Goal: Book appointment/travel/reservation

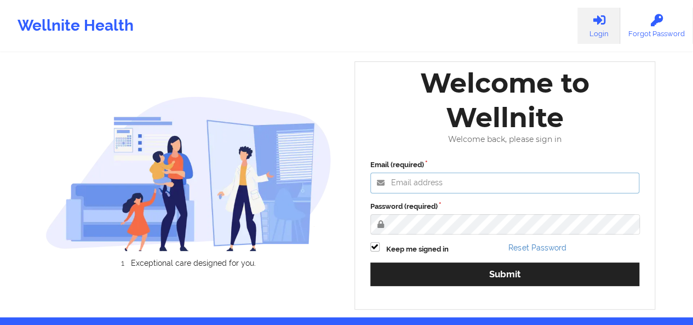
click at [426, 173] on input "Email (required)" at bounding box center [505, 183] width 270 height 21
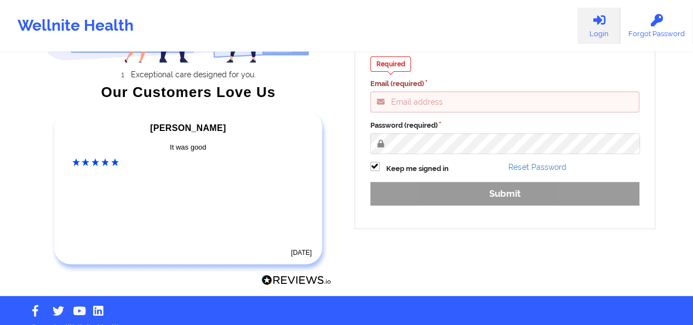
scroll to position [163, 0]
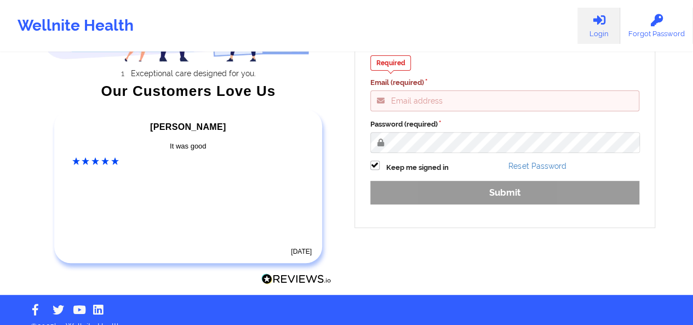
click at [479, 90] on input "Email (required)" at bounding box center [505, 100] width 270 height 21
type input "[PERSON_NAME][EMAIL_ADDRESS][DOMAIN_NAME]"
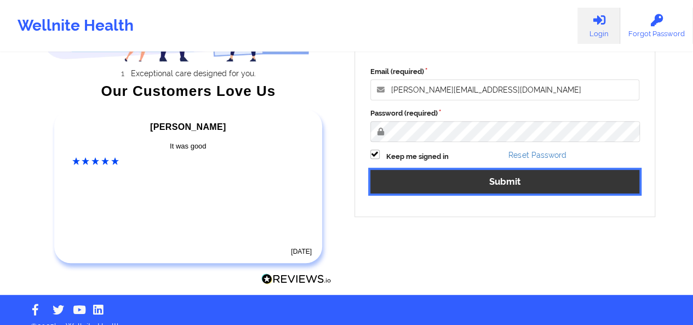
click at [470, 182] on button "Submit" at bounding box center [505, 182] width 270 height 24
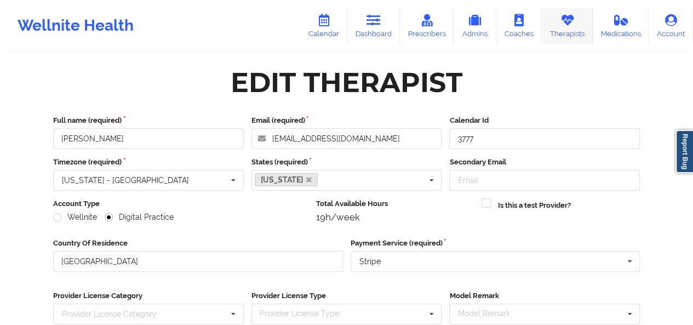
click at [565, 38] on link "Therapists" at bounding box center [567, 26] width 51 height 36
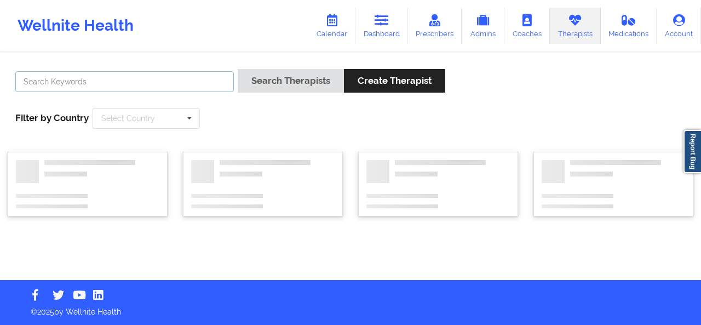
click at [207, 78] on input "text" at bounding box center [124, 81] width 219 height 21
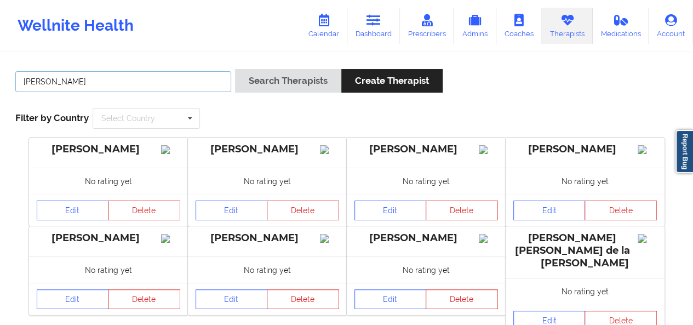
type input "[PERSON_NAME]"
click at [235, 69] on button "Search Therapists" at bounding box center [288, 81] width 106 height 24
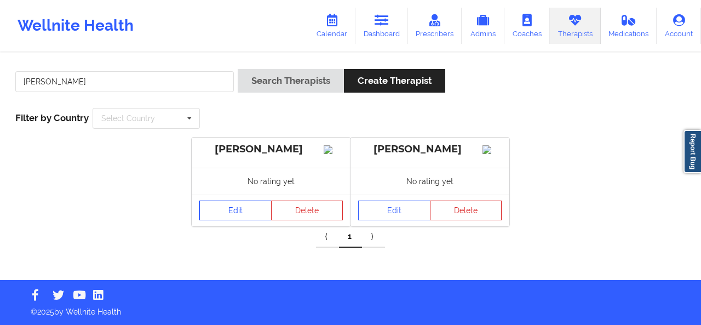
click at [230, 218] on link "Edit" at bounding box center [235, 211] width 72 height 20
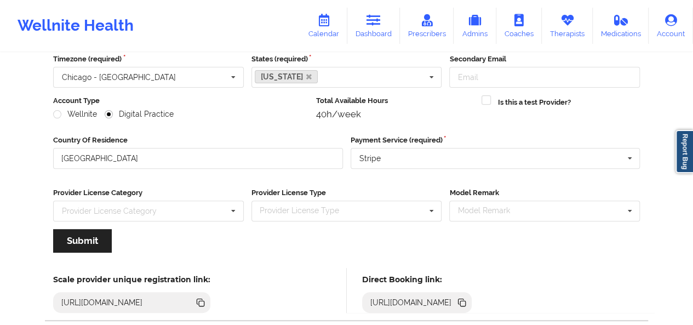
scroll to position [166, 0]
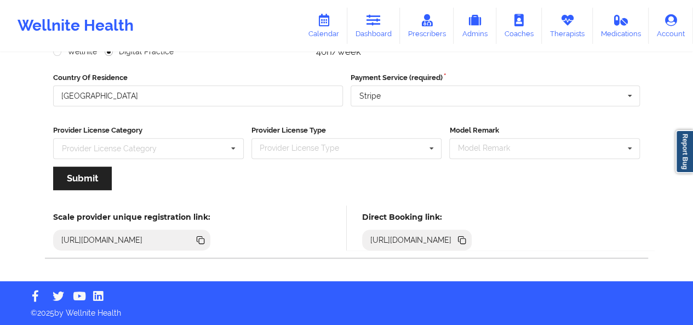
click at [464, 239] on icon at bounding box center [461, 238] width 5 height 5
click at [389, 20] on link "Dashboard" at bounding box center [373, 26] width 53 height 36
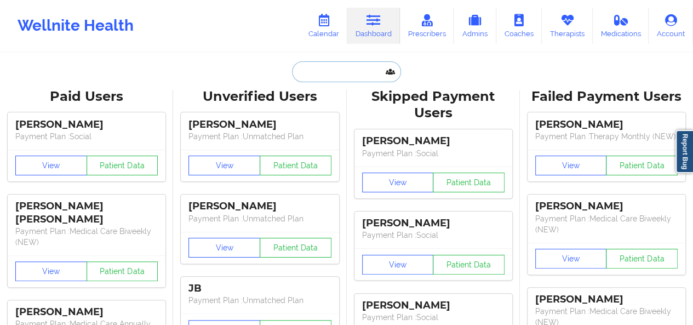
click at [334, 73] on input "text" at bounding box center [346, 71] width 109 height 21
paste input "[EMAIL_ADDRESS][DOMAIN_NAME]"
type input "[EMAIL_ADDRESS][DOMAIN_NAME]"
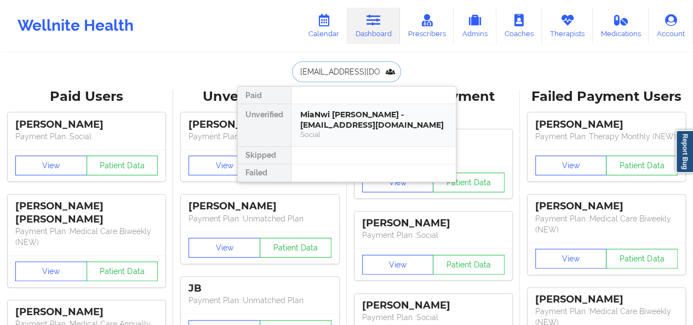
click at [335, 111] on div "MiaNwi [PERSON_NAME] - [EMAIL_ADDRESS][DOMAIN_NAME]" at bounding box center [373, 120] width 147 height 20
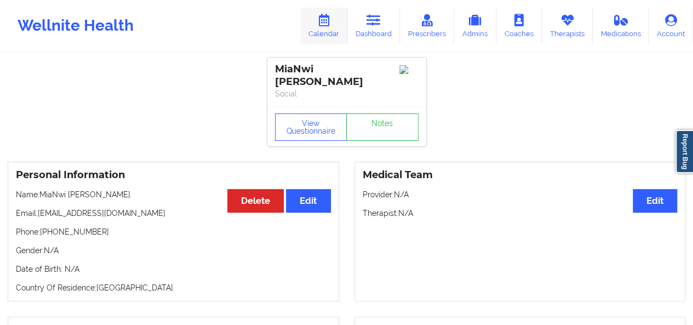
click at [341, 33] on link "Calendar" at bounding box center [323, 26] width 47 height 36
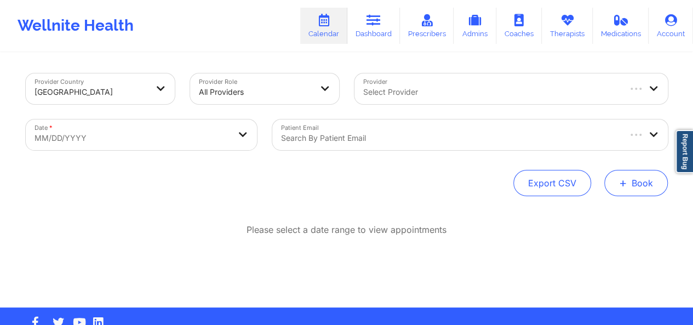
click at [630, 179] on button "+ Book" at bounding box center [636, 183] width 64 height 26
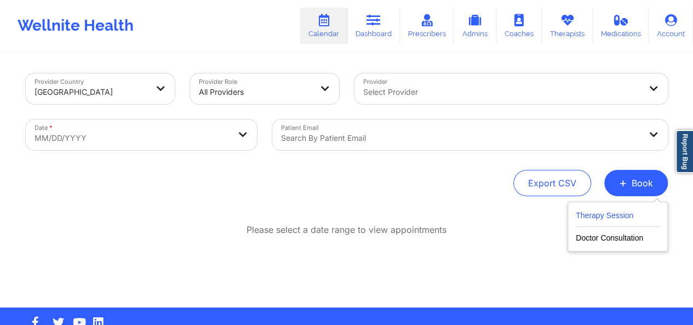
click at [591, 220] on button "Therapy Session" at bounding box center [618, 218] width 84 height 18
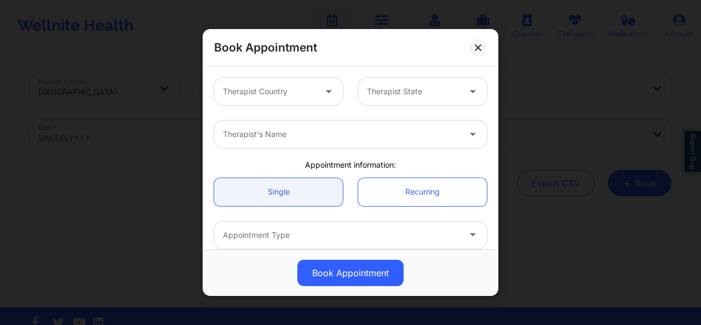
click at [308, 95] on div at bounding box center [269, 91] width 93 height 13
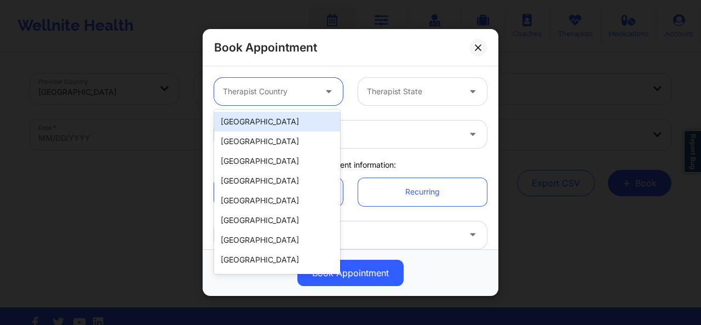
click at [292, 116] on div "[GEOGRAPHIC_DATA]" at bounding box center [277, 122] width 126 height 20
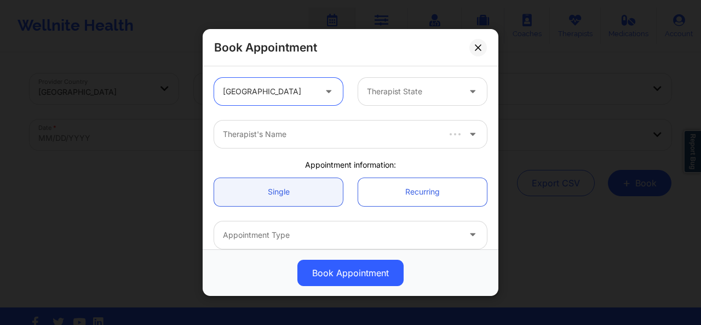
click at [387, 87] on div at bounding box center [413, 91] width 93 height 13
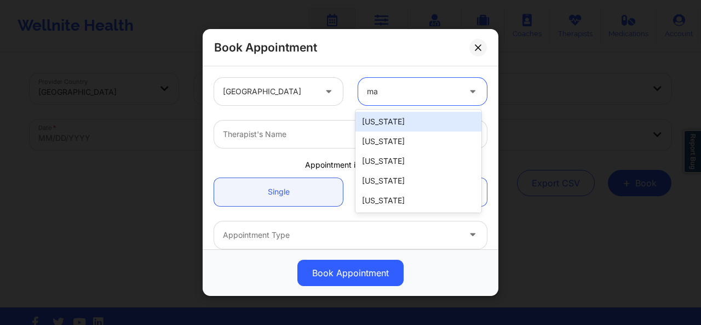
type input "mar"
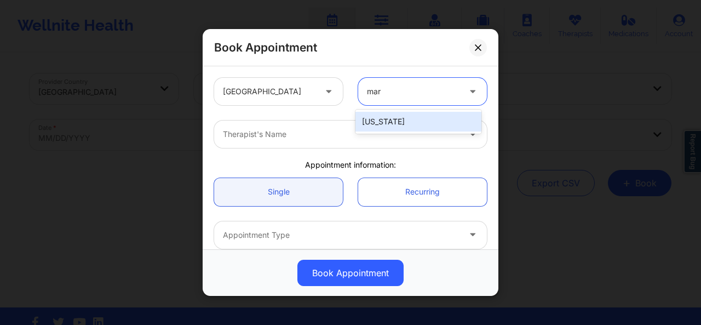
click at [377, 122] on div "[US_STATE]" at bounding box center [419, 122] width 126 height 20
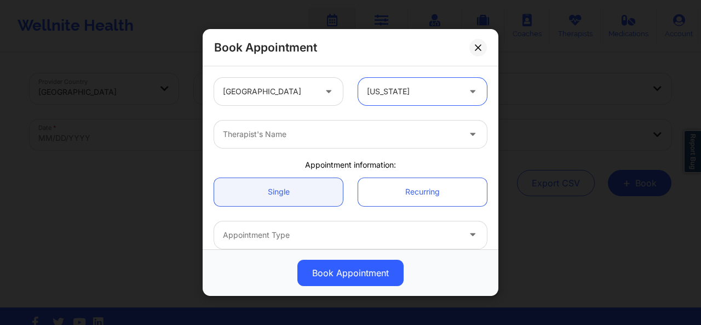
click at [334, 140] on div at bounding box center [341, 134] width 237 height 13
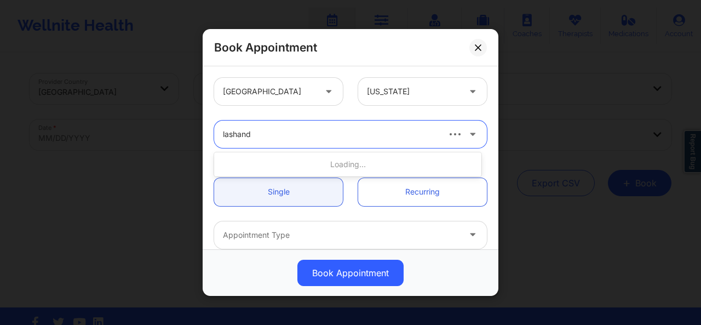
type input "[PERSON_NAME]"
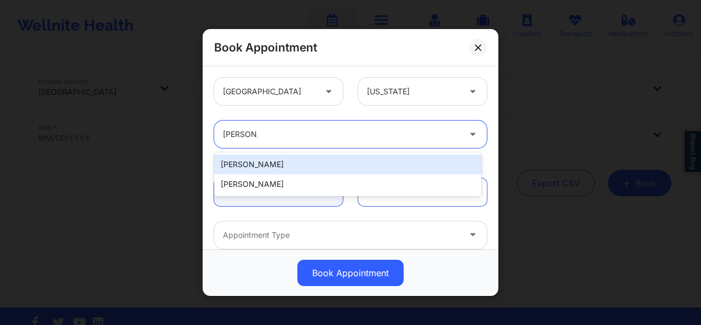
click at [301, 167] on div "[PERSON_NAME]" at bounding box center [347, 165] width 267 height 20
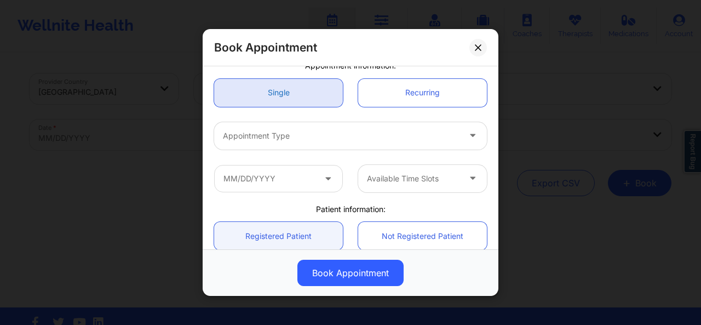
scroll to position [100, 0]
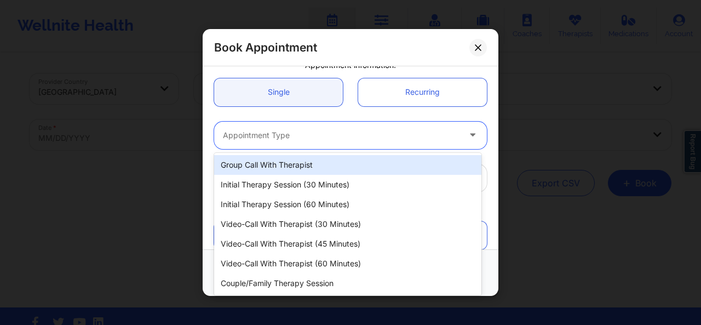
click at [270, 141] on div at bounding box center [341, 135] width 237 height 13
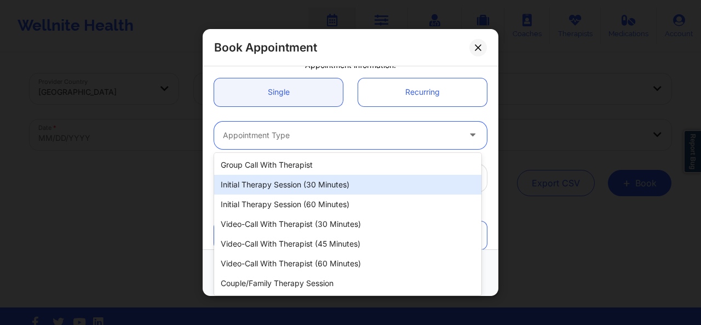
click at [270, 183] on div "Initial Therapy Session (30 minutes)" at bounding box center [347, 185] width 267 height 20
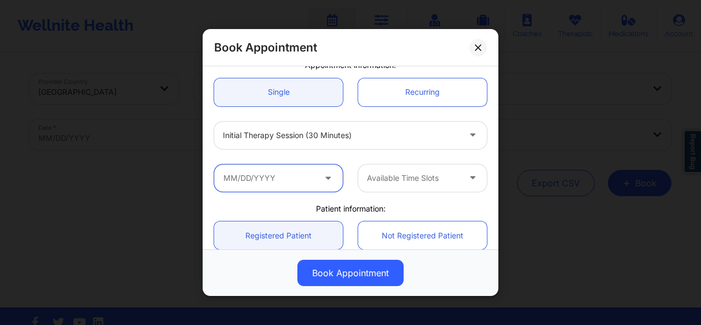
click at [264, 173] on input "text" at bounding box center [278, 177] width 129 height 27
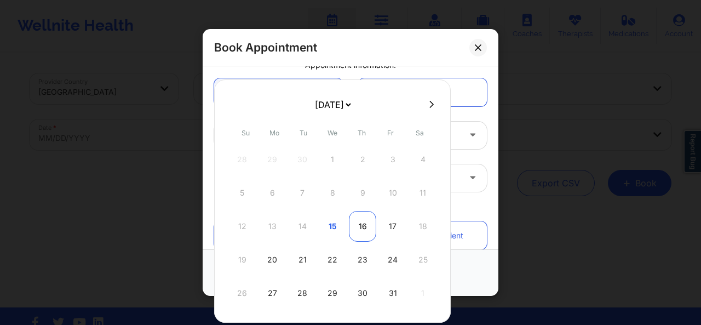
click at [361, 220] on div "16" at bounding box center [362, 226] width 27 height 31
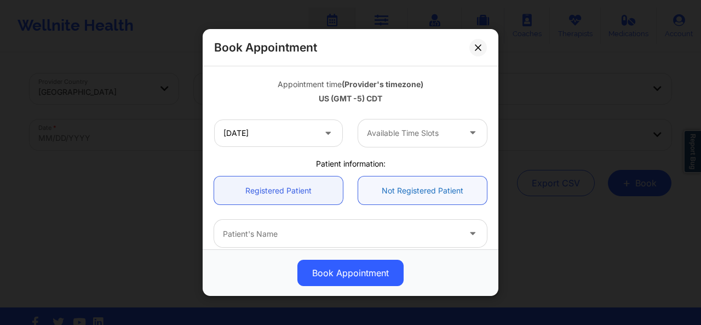
scroll to position [199, 0]
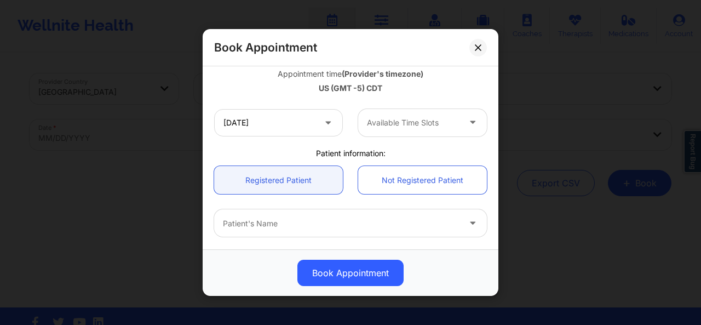
click at [427, 127] on div at bounding box center [413, 122] width 93 height 13
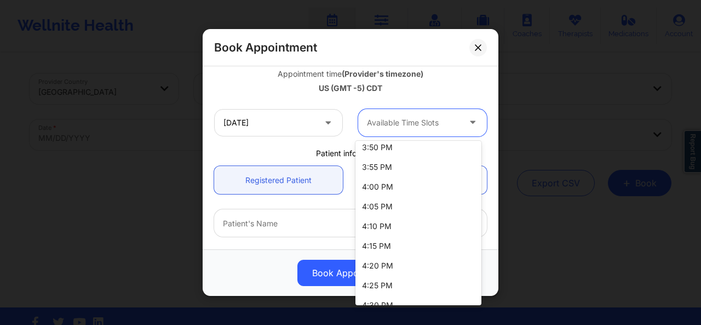
scroll to position [1635, 0]
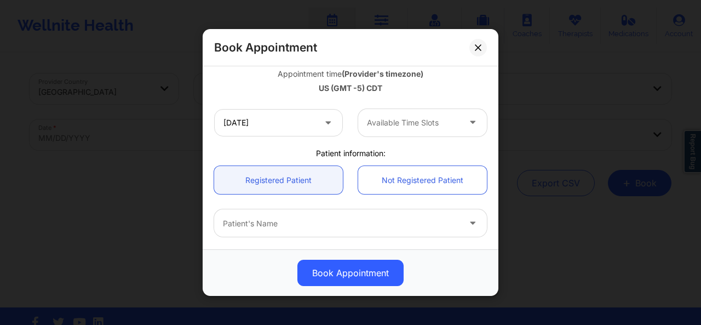
click at [450, 90] on div "US (GMT -5) CDT" at bounding box center [350, 88] width 273 height 11
click at [294, 121] on input "[DATE]" at bounding box center [278, 122] width 129 height 27
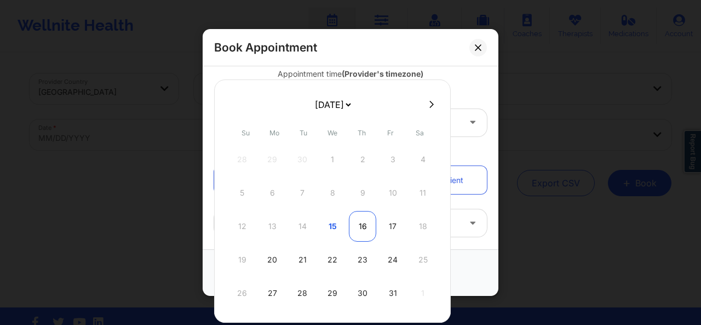
click at [359, 223] on div "16" at bounding box center [362, 226] width 27 height 31
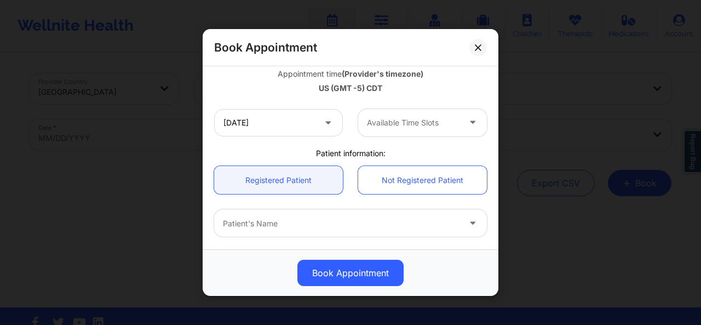
click at [406, 128] on div at bounding box center [413, 122] width 93 height 13
click at [284, 157] on div "Patient information:" at bounding box center [351, 153] width 288 height 11
click at [288, 131] on input "[DATE]" at bounding box center [278, 122] width 129 height 27
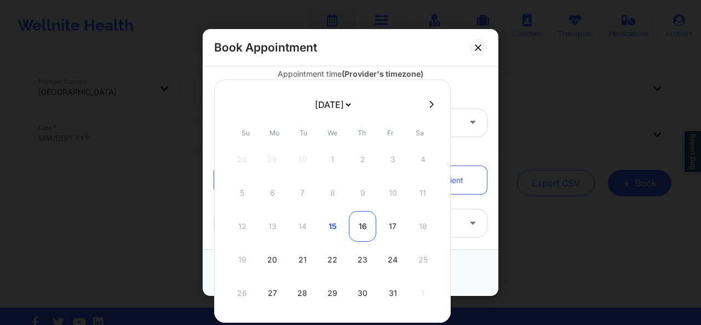
click at [365, 219] on div "16" at bounding box center [362, 226] width 27 height 31
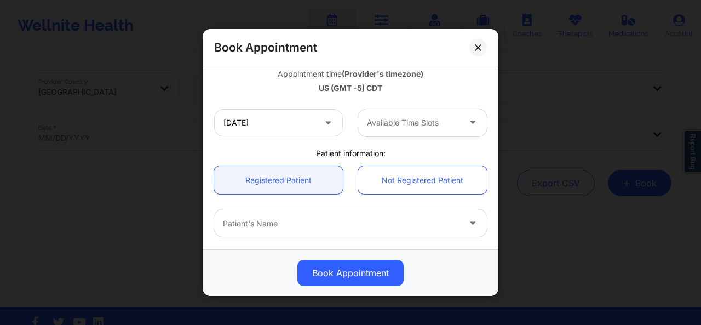
click at [400, 119] on div at bounding box center [413, 122] width 93 height 13
click at [286, 146] on div "[GEOGRAPHIC_DATA] [US_STATE] [PERSON_NAME] Appointment information: Single Recu…" at bounding box center [351, 122] width 288 height 502
click at [273, 119] on input "[DATE]" at bounding box center [278, 122] width 129 height 27
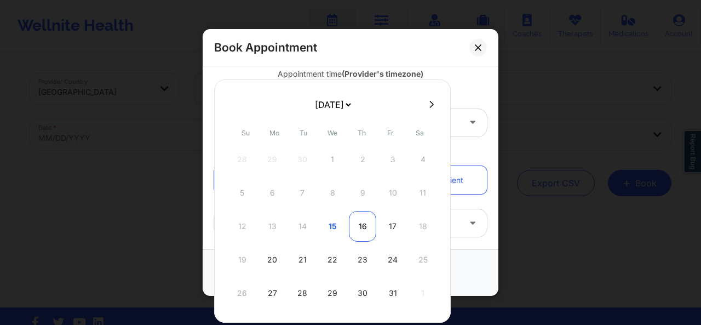
click at [363, 219] on div "16" at bounding box center [362, 226] width 27 height 31
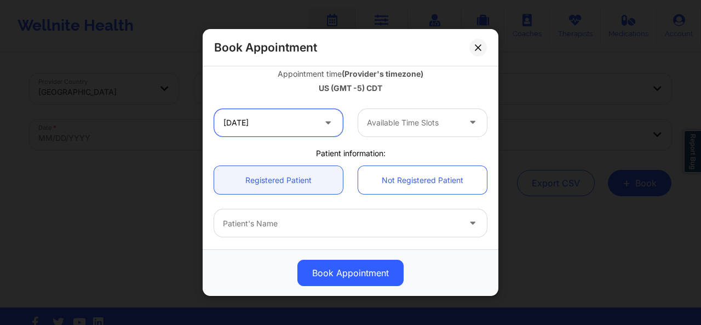
click at [285, 123] on input "[DATE]" at bounding box center [278, 122] width 129 height 27
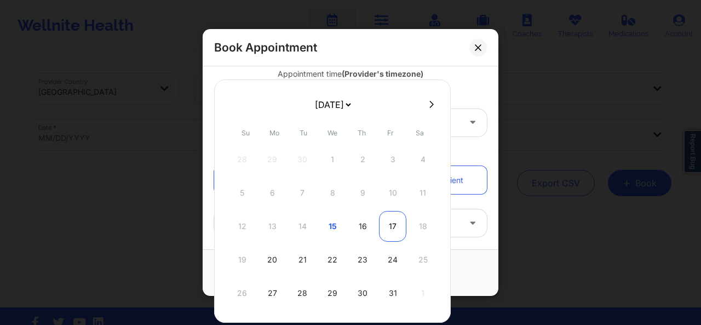
click at [388, 226] on div "17" at bounding box center [392, 226] width 27 height 31
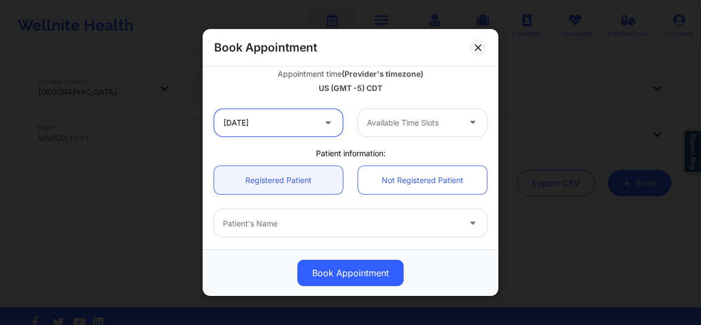
click at [318, 128] on input "[DATE]" at bounding box center [278, 122] width 129 height 27
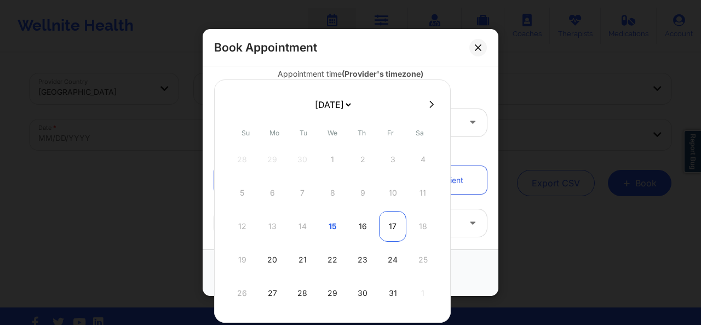
click at [386, 230] on div "17" at bounding box center [392, 226] width 27 height 31
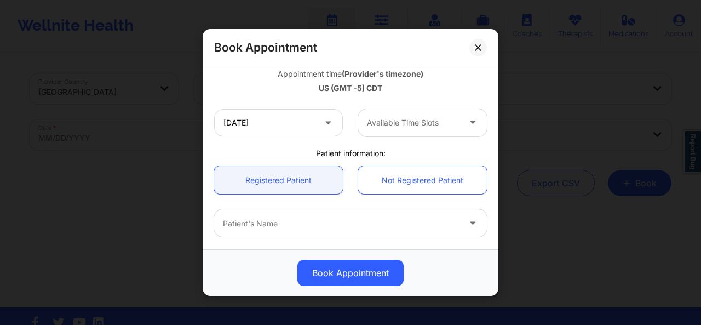
click at [430, 127] on div at bounding box center [413, 122] width 93 height 13
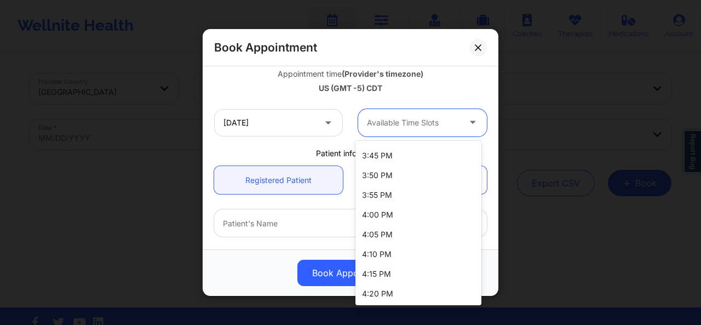
scroll to position [1604, 0]
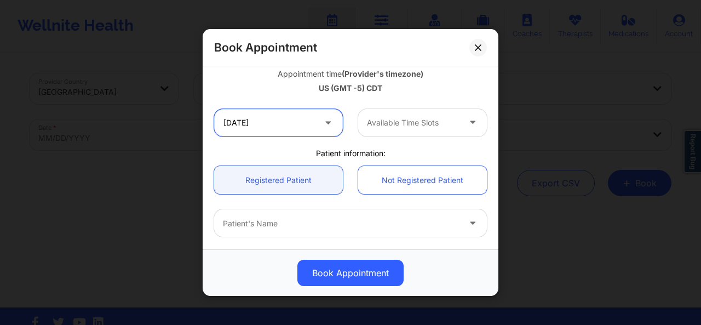
click at [297, 124] on input "[DATE]" at bounding box center [278, 122] width 129 height 27
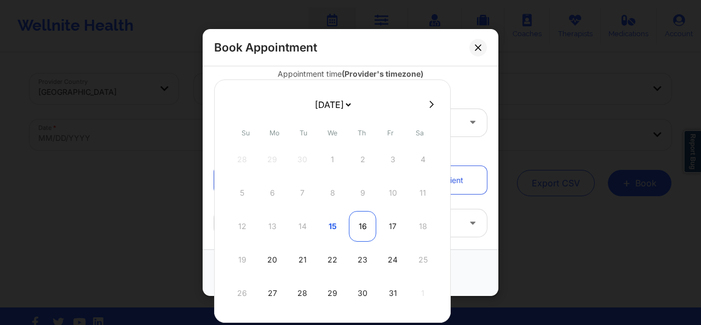
click at [360, 224] on div "16" at bounding box center [362, 226] width 27 height 31
type input "[DATE]"
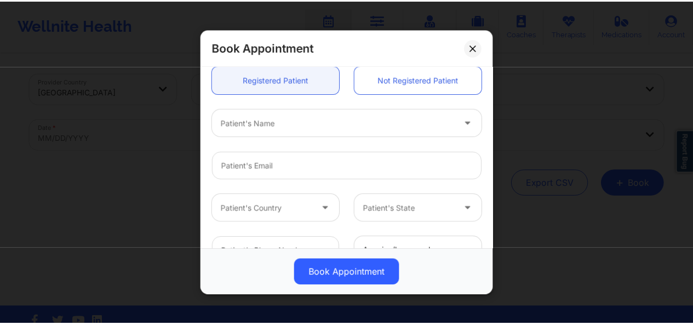
scroll to position [327, 0]
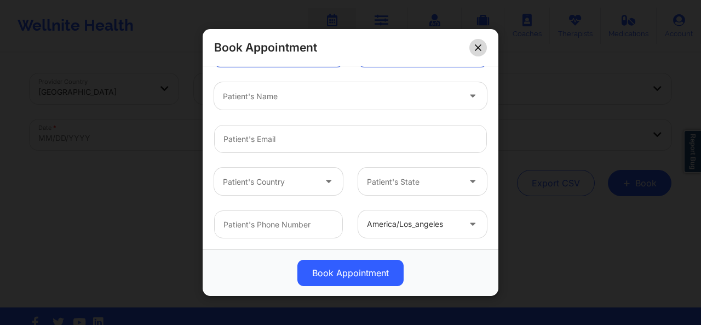
click at [476, 45] on icon at bounding box center [478, 47] width 6 height 6
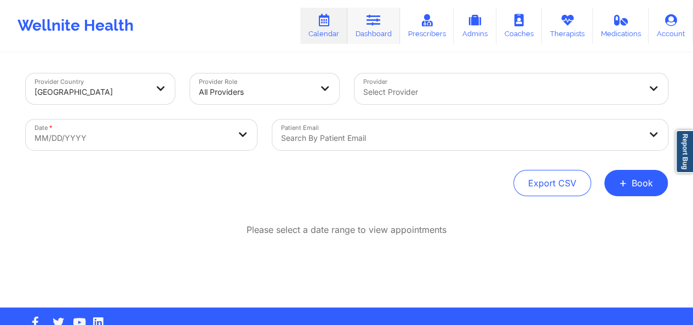
click at [383, 35] on link "Dashboard" at bounding box center [373, 26] width 53 height 36
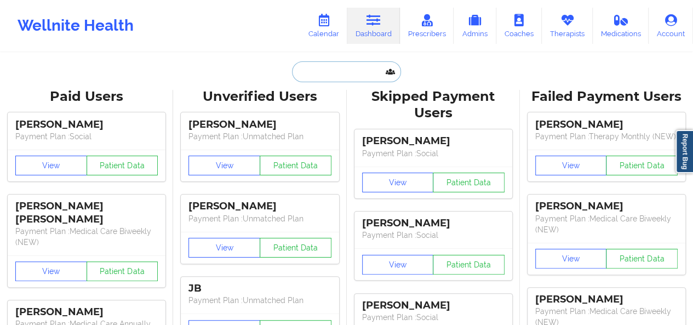
click at [346, 71] on input "text" at bounding box center [346, 71] width 109 height 21
paste input "[EMAIL_ADDRESS][DOMAIN_NAME]"
type input "[EMAIL_ADDRESS][DOMAIN_NAME]"
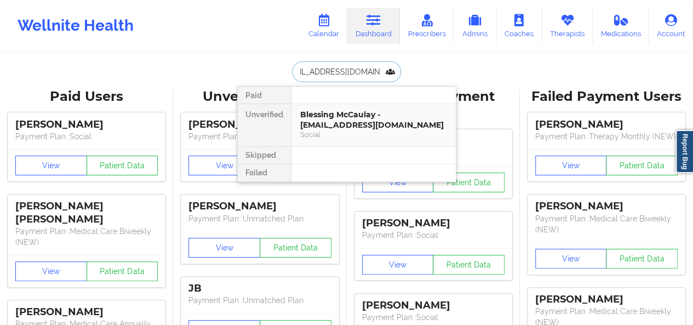
click at [346, 126] on div "Blessing McCaulay - [EMAIL_ADDRESS][DOMAIN_NAME]" at bounding box center [373, 120] width 147 height 20
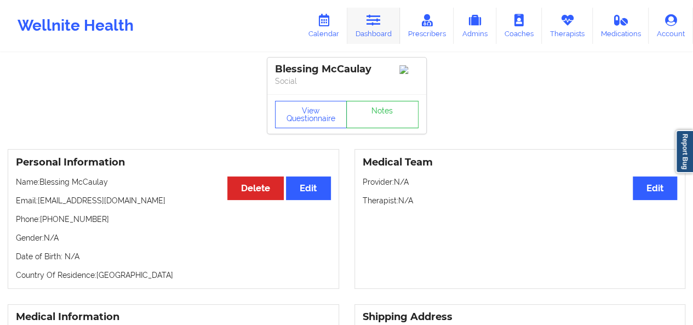
click at [384, 32] on link "Dashboard" at bounding box center [373, 26] width 53 height 36
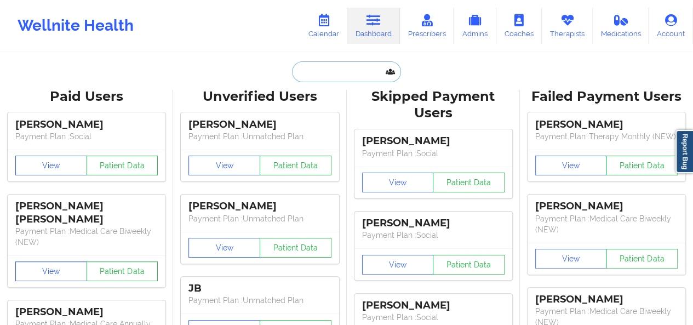
click at [341, 68] on input "text" at bounding box center [346, 71] width 109 height 21
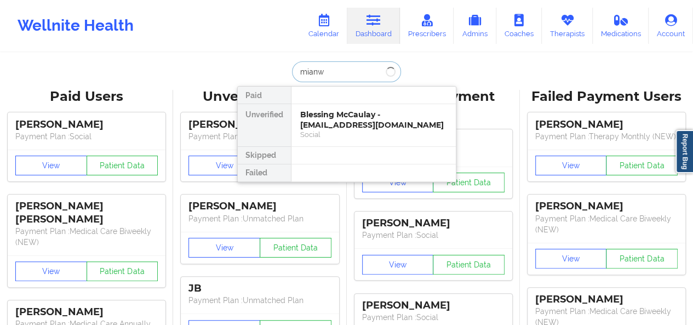
type input "mianwi"
click at [348, 115] on div "MiaNwi [PERSON_NAME] - [EMAIL_ADDRESS][DOMAIN_NAME]" at bounding box center [373, 120] width 147 height 20
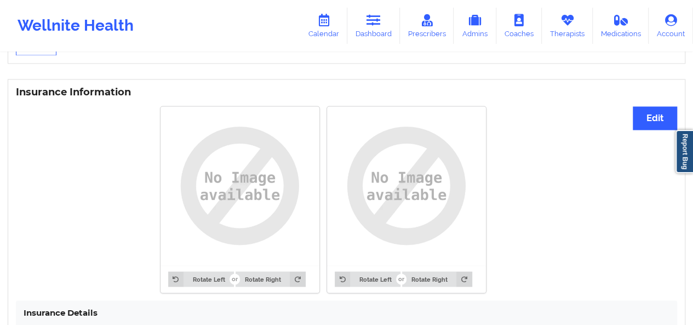
scroll to position [855, 0]
